Goal: Information Seeking & Learning: Learn about a topic

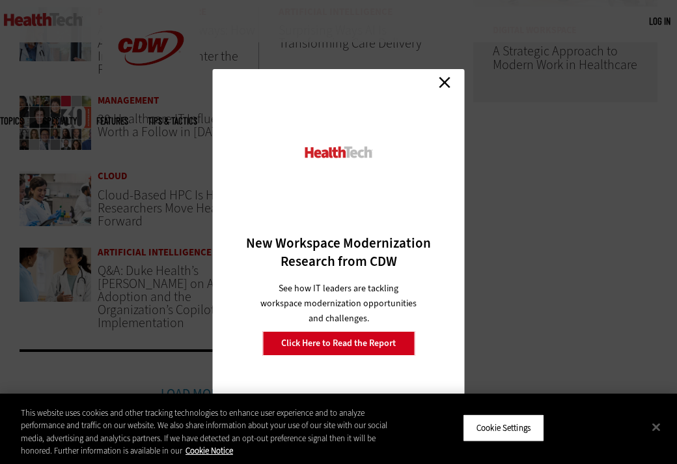
scroll to position [821, 0]
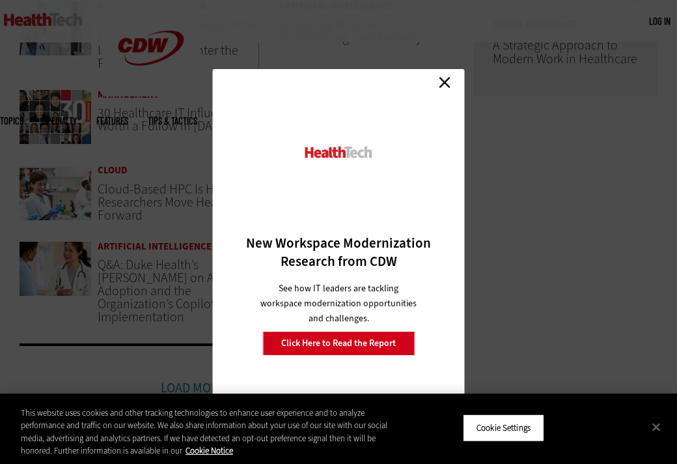
click at [448, 81] on link "Close" at bounding box center [445, 82] width 20 height 20
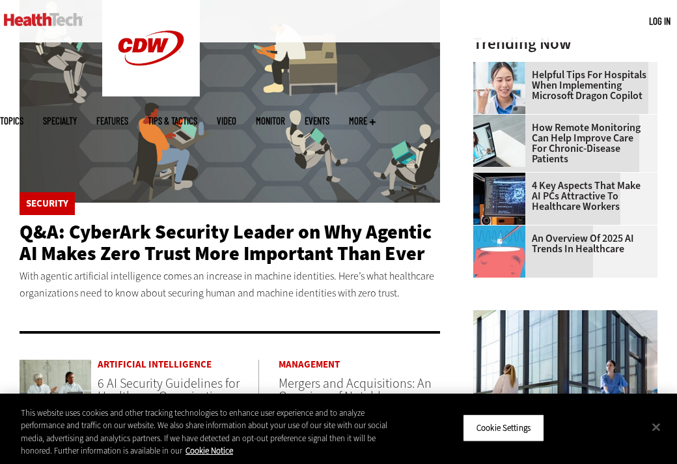
scroll to position [0, 0]
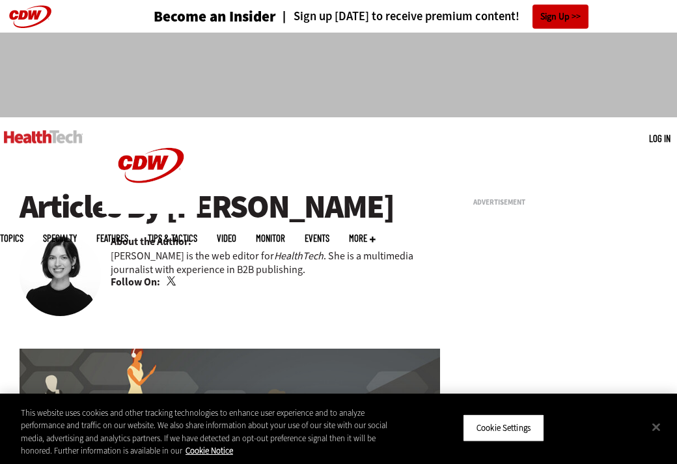
click at [170, 283] on link "Twitter" at bounding box center [173, 281] width 12 height 10
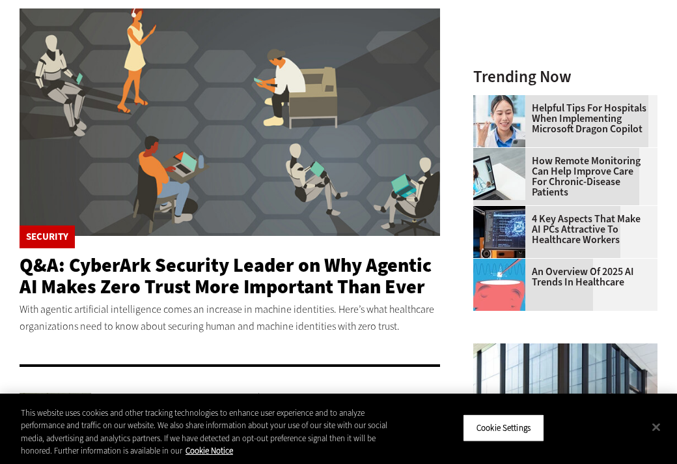
scroll to position [511, 0]
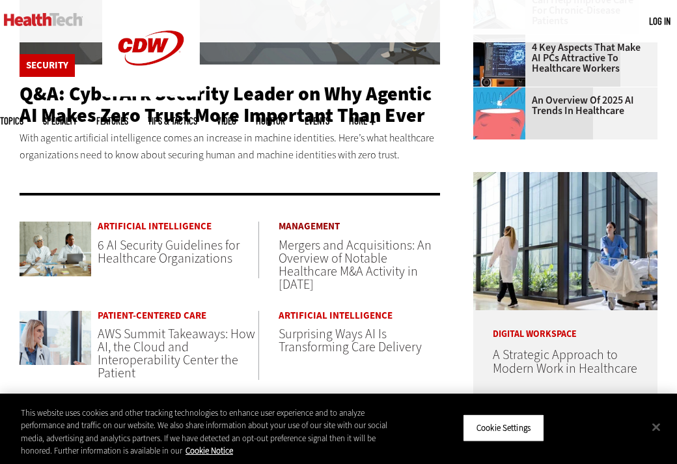
click at [316, 225] on link "Management" at bounding box center [360, 226] width 162 height 10
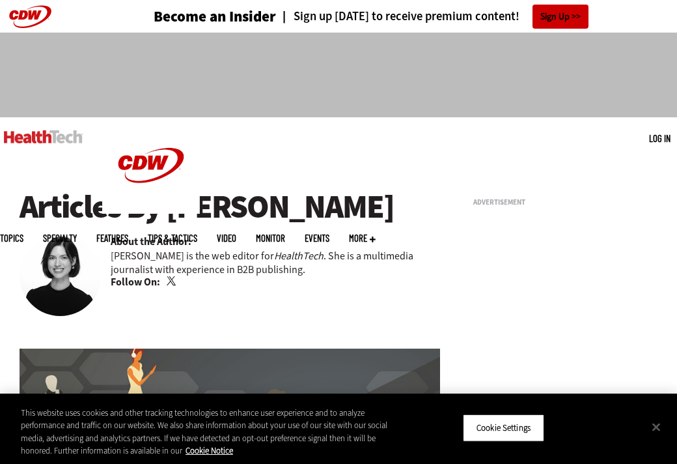
click at [140, 240] on b "About the Author:" at bounding box center [151, 241] width 81 height 14
click at [148, 259] on p "[PERSON_NAME] is the web editor for HealthTech . She is a multimedia journalist…" at bounding box center [276, 262] width 330 height 27
click at [150, 208] on h1 "Articles By [PERSON_NAME]" at bounding box center [230, 207] width 421 height 36
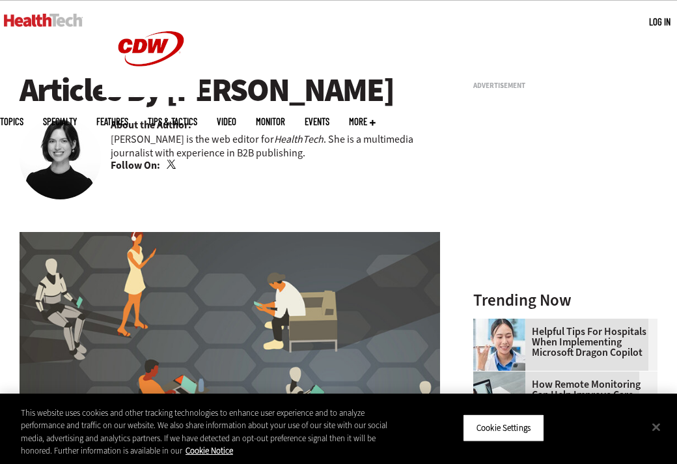
scroll to position [433, 0]
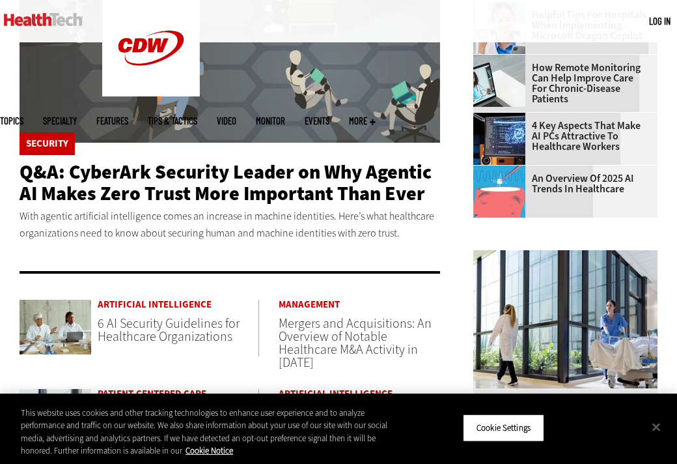
click at [142, 329] on span "6 AI Security Guidelines for Healthcare Organizations" at bounding box center [169, 330] width 142 height 31
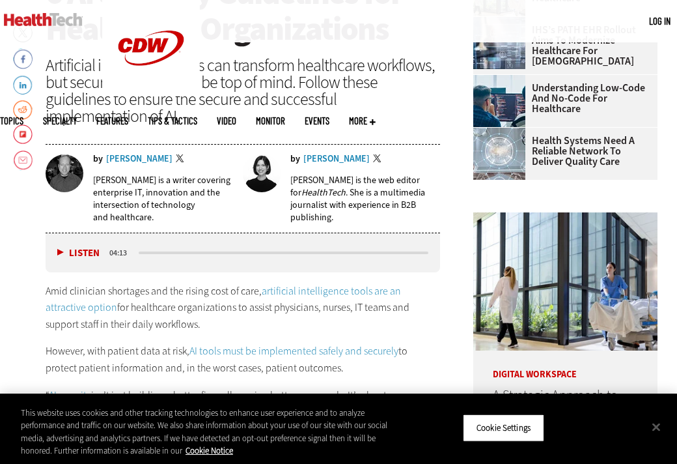
scroll to position [884, 0]
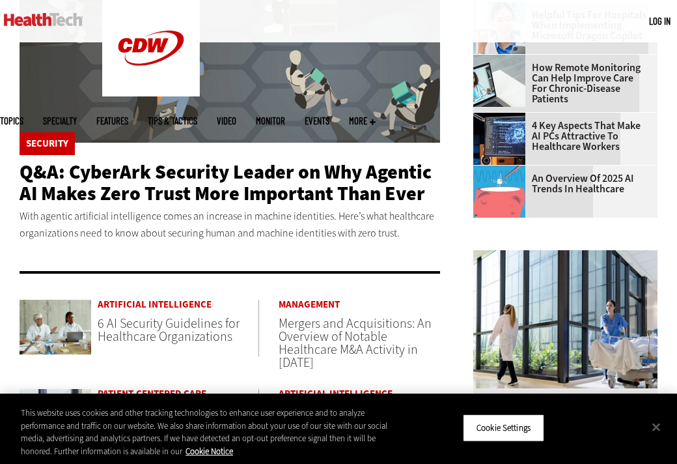
click at [325, 345] on span "Mergers and Acquisitions: An Overview of Notable Healthcare M&A Activity in [DA…" at bounding box center [355, 343] width 153 height 57
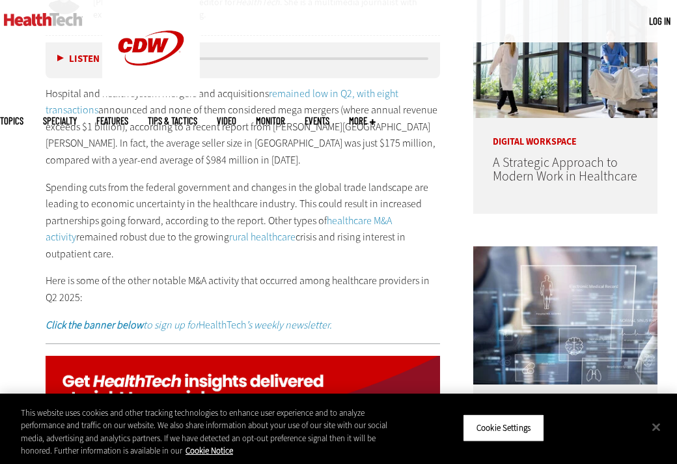
scroll to position [679, 0]
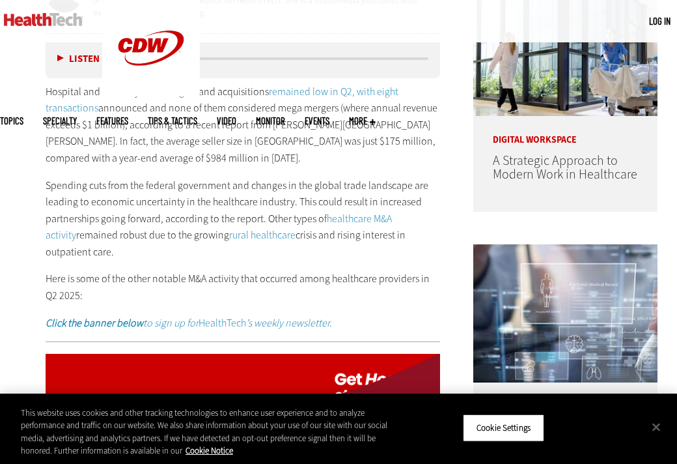
click at [346, 243] on p "Spending cuts from the federal government and changes in the global trade lands…" at bounding box center [243, 218] width 395 height 83
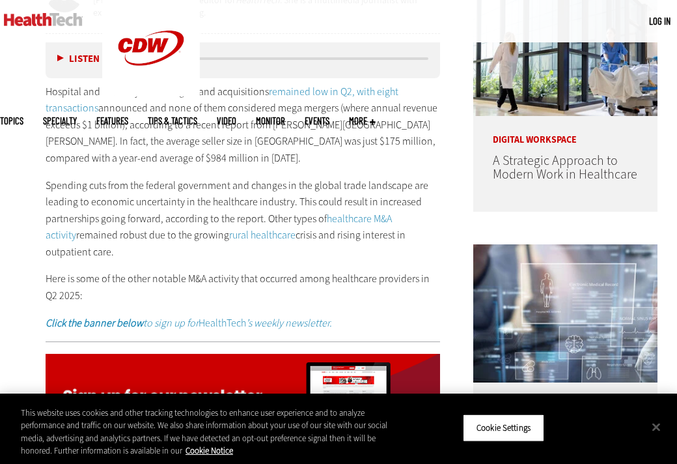
click at [346, 243] on p "Spending cuts from the federal government and changes in the global trade lands…" at bounding box center [243, 218] width 395 height 83
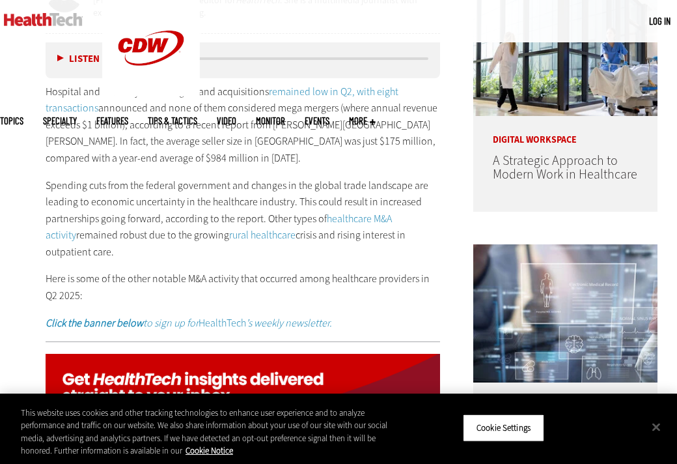
click at [346, 243] on p "Spending cuts from the federal government and changes in the global trade lands…" at bounding box center [243, 218] width 395 height 83
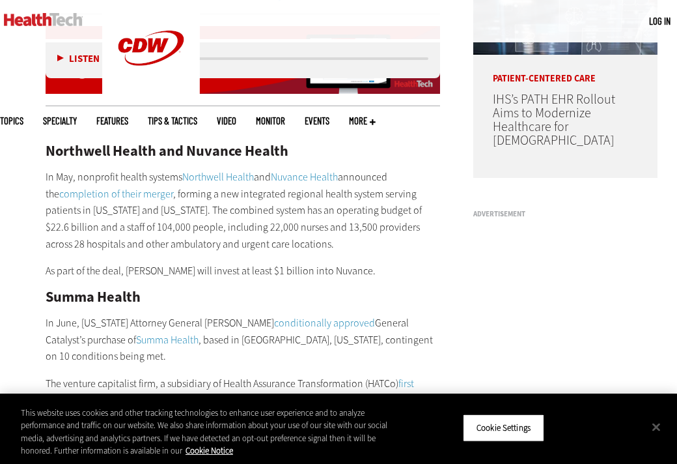
scroll to position [1295, 0]
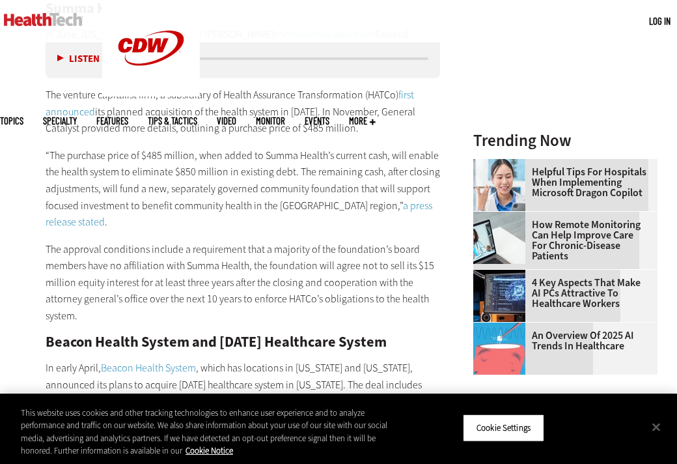
click at [346, 243] on p "The approval conditions include a requirement that a majority of the foundation…" at bounding box center [243, 282] width 395 height 83
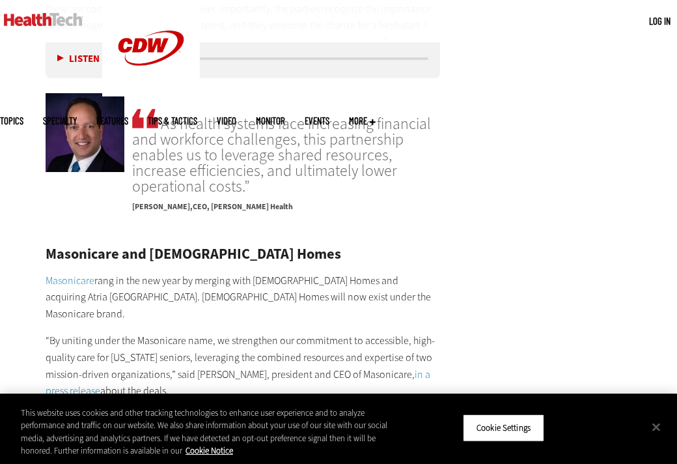
scroll to position [7109, 0]
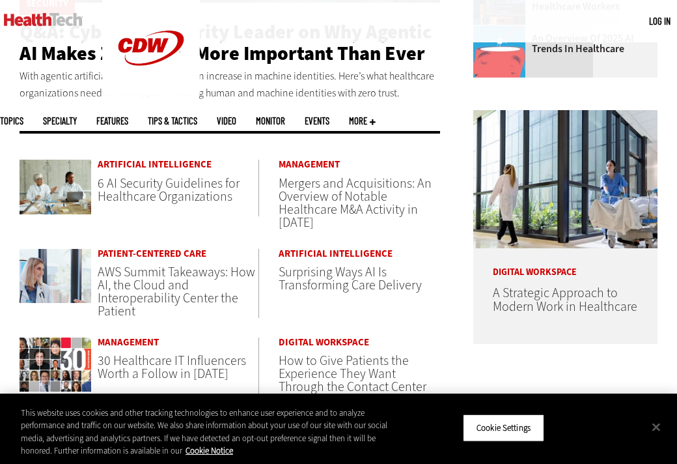
scroll to position [568, 0]
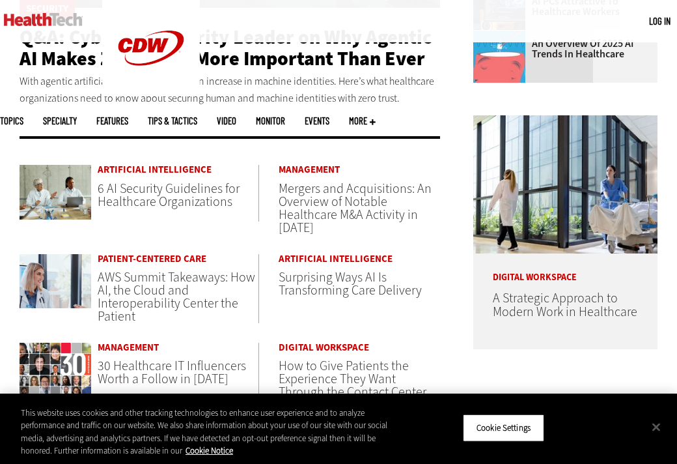
click at [149, 201] on span "6 AI Security Guidelines for Healthcare Organizations" at bounding box center [169, 195] width 142 height 31
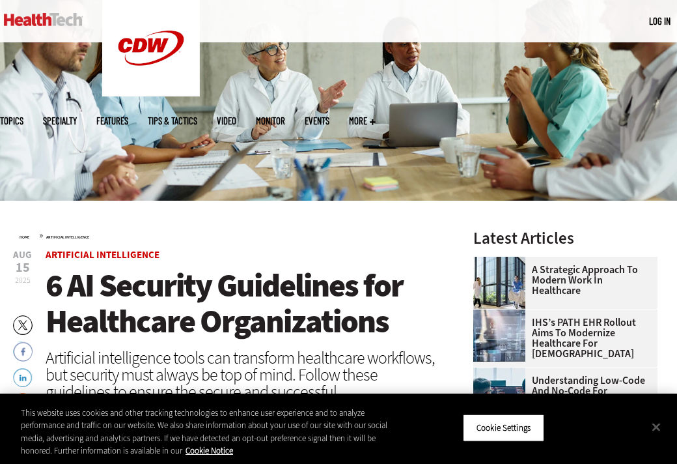
scroll to position [152, 0]
